Goal: Transaction & Acquisition: Purchase product/service

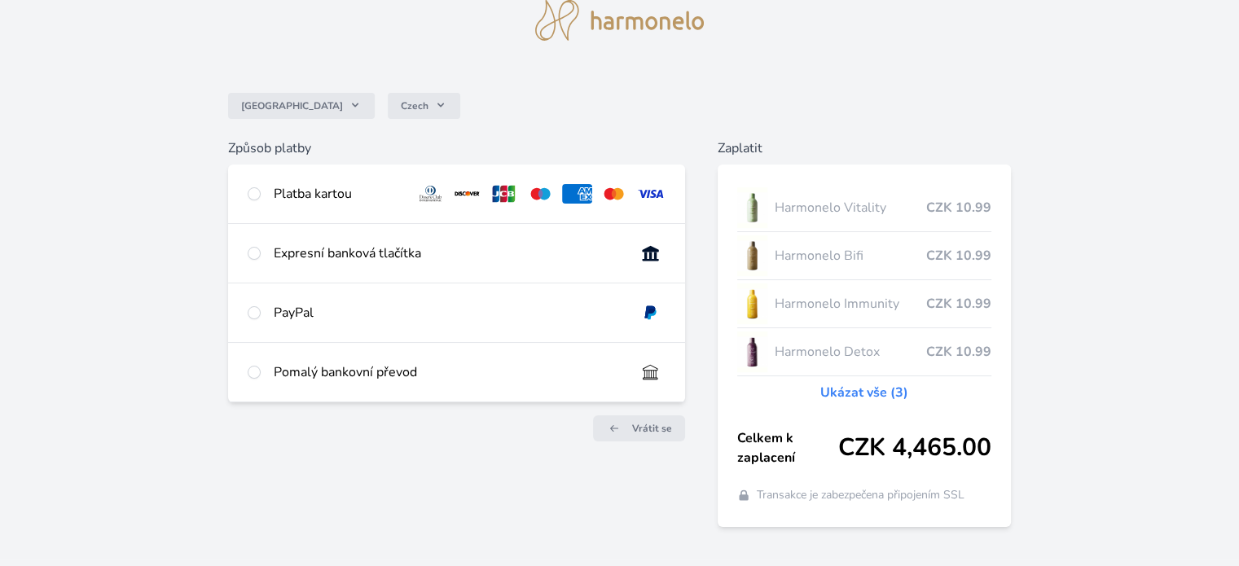
scroll to position [97, 0]
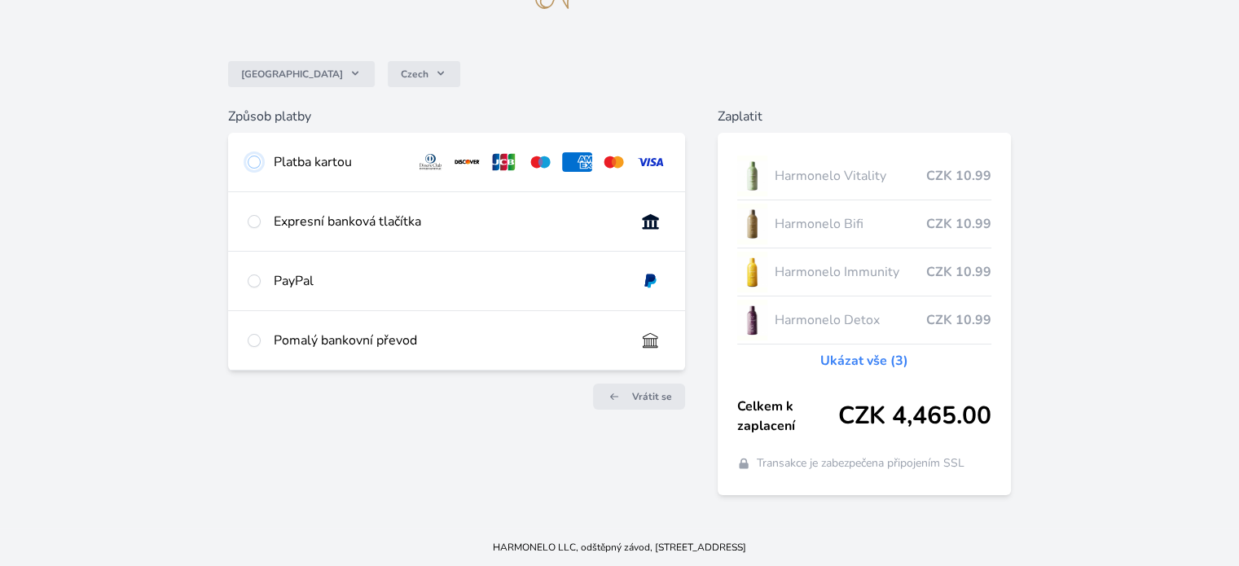
click at [251, 165] on input "radio" at bounding box center [254, 162] width 13 height 13
radio input "true"
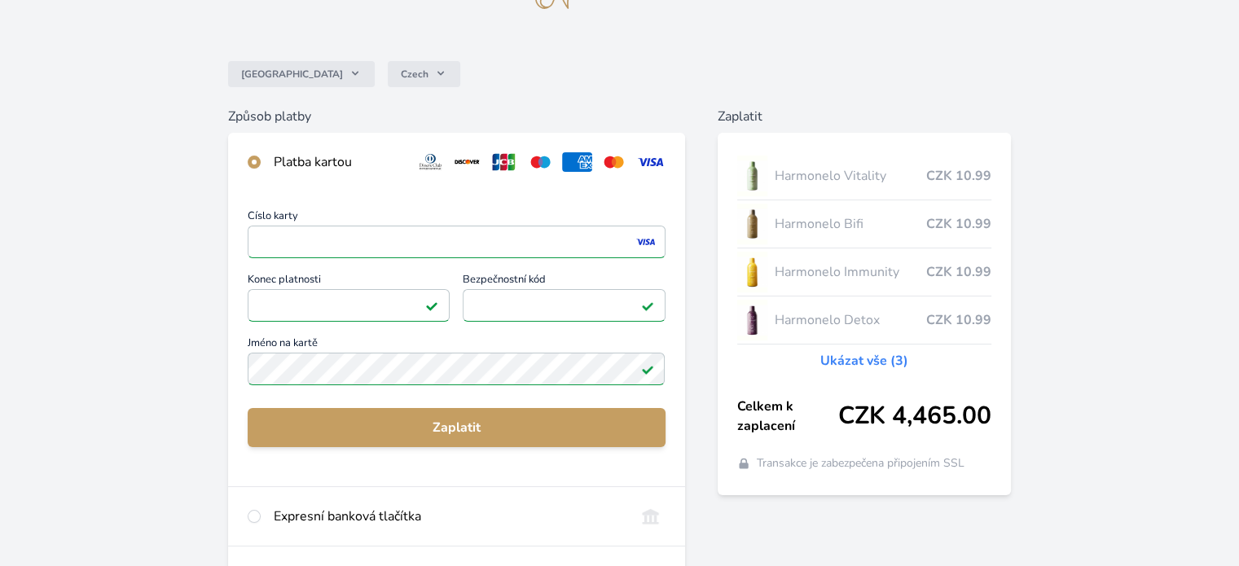
click at [75, 348] on div "Česko Czech Způsob platby Platba kartou Číslo karty <p>Your browser does not su…" at bounding box center [619, 326] width 1239 height 847
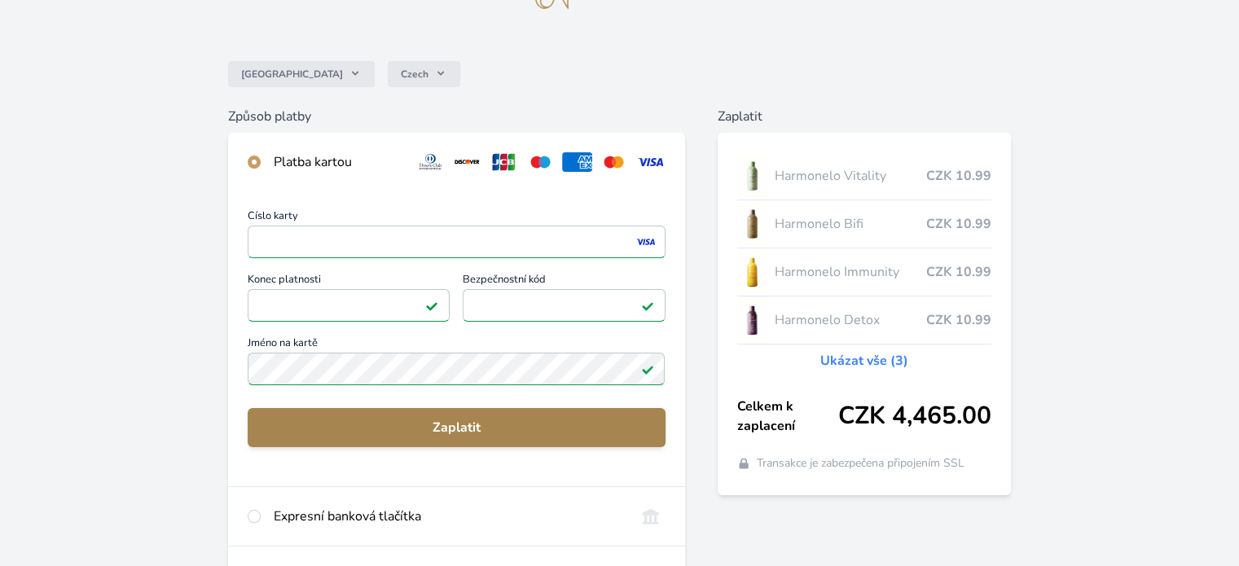
click at [453, 424] on span "Zaplatit" at bounding box center [456, 428] width 391 height 20
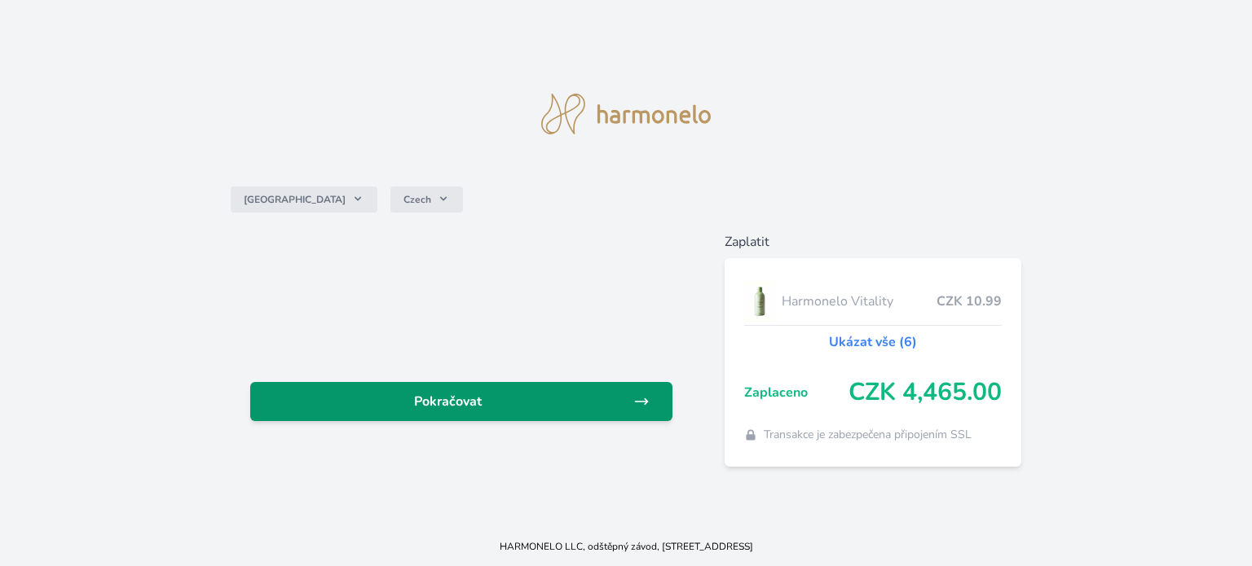
click at [456, 397] on span "Pokračovat" at bounding box center [448, 402] width 370 height 20
